Goal: Task Accomplishment & Management: Manage account settings

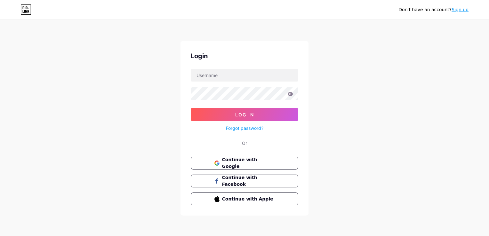
click at [426, 84] on div "Don't have an account? Sign up Login Log In Forgot password? Or Continue with G…" at bounding box center [244, 118] width 489 height 236
click at [241, 178] on span "Continue with Facebook" at bounding box center [247, 181] width 53 height 14
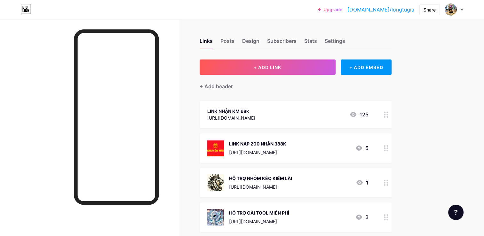
click at [386, 113] on icon at bounding box center [386, 115] width 4 height 6
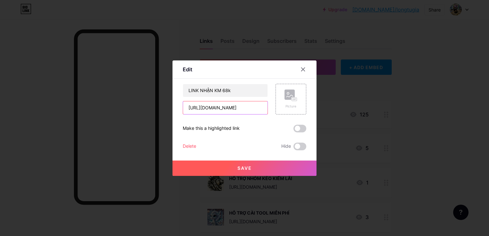
drag, startPoint x: 264, startPoint y: 106, endPoint x: 169, endPoint y: 102, distance: 95.1
click at [169, 102] on div "Edit Content YouTube Play YouTube video without leaving your page. ADD Vimeo Pl…" at bounding box center [244, 118] width 489 height 236
type input "3972"
drag, startPoint x: 201, startPoint y: 107, endPoint x: 167, endPoint y: 107, distance: 33.9
click at [170, 107] on div "Edit Content YouTube Play YouTube video without leaving your page. ADD Vimeo Pl…" at bounding box center [244, 118] width 489 height 236
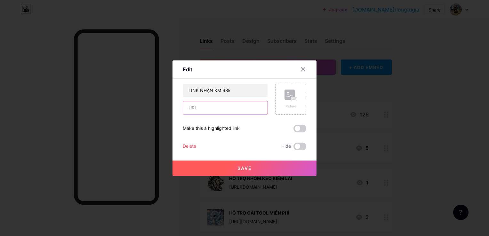
paste input "[URL][DOMAIN_NAME]"
type input "[URL][DOMAIN_NAME]"
click at [229, 167] on button "Save" at bounding box center [244, 168] width 144 height 15
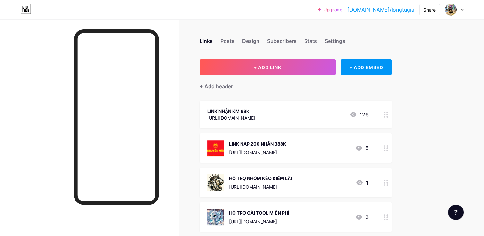
click at [388, 148] on circle at bounding box center [387, 148] width 2 height 2
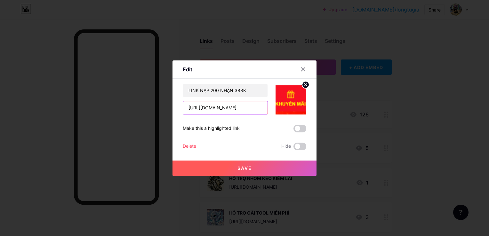
drag, startPoint x: 263, startPoint y: 108, endPoint x: 171, endPoint y: 106, distance: 91.2
click at [171, 106] on div "Edit Content YouTube Play YouTube video without leaving your page. ADD Vimeo Pl…" at bounding box center [244, 118] width 489 height 236
paste input "[DOMAIN_NAME][URL]"
drag, startPoint x: 266, startPoint y: 107, endPoint x: 115, endPoint y: 94, distance: 151.5
click at [115, 94] on div "Edit Content YouTube Play YouTube video without leaving your page. ADD Vimeo Pl…" at bounding box center [244, 118] width 489 height 236
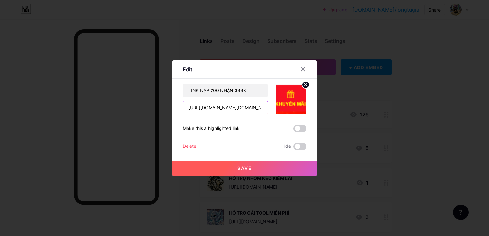
paste input "text"
type input "[URL][DOMAIN_NAME][DOMAIN_NAME]"
click at [248, 167] on span "Save" at bounding box center [244, 167] width 14 height 5
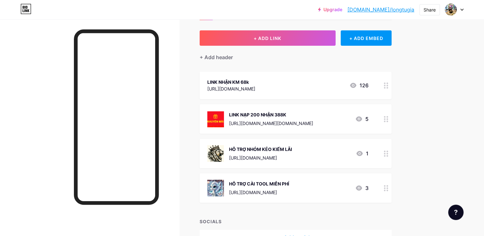
scroll to position [64, 0]
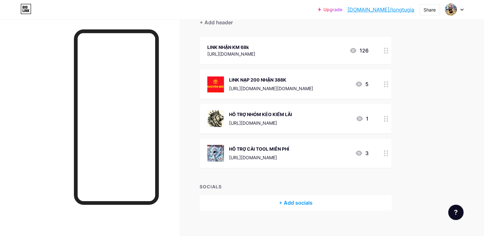
click at [387, 121] on div at bounding box center [386, 118] width 11 height 29
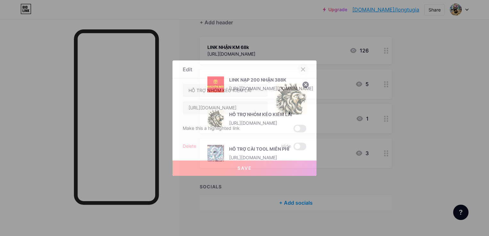
click at [305, 70] on div at bounding box center [303, 70] width 12 height 12
